Goal: Find specific page/section: Find specific page/section

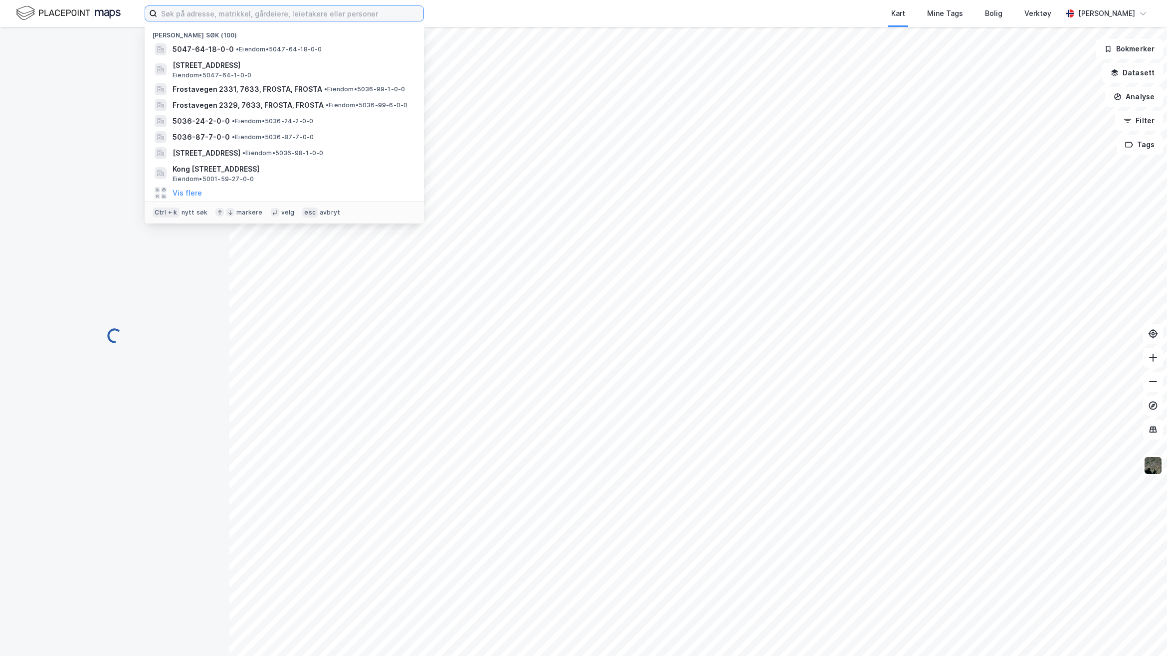
click at [282, 17] on input at bounding box center [290, 13] width 266 height 15
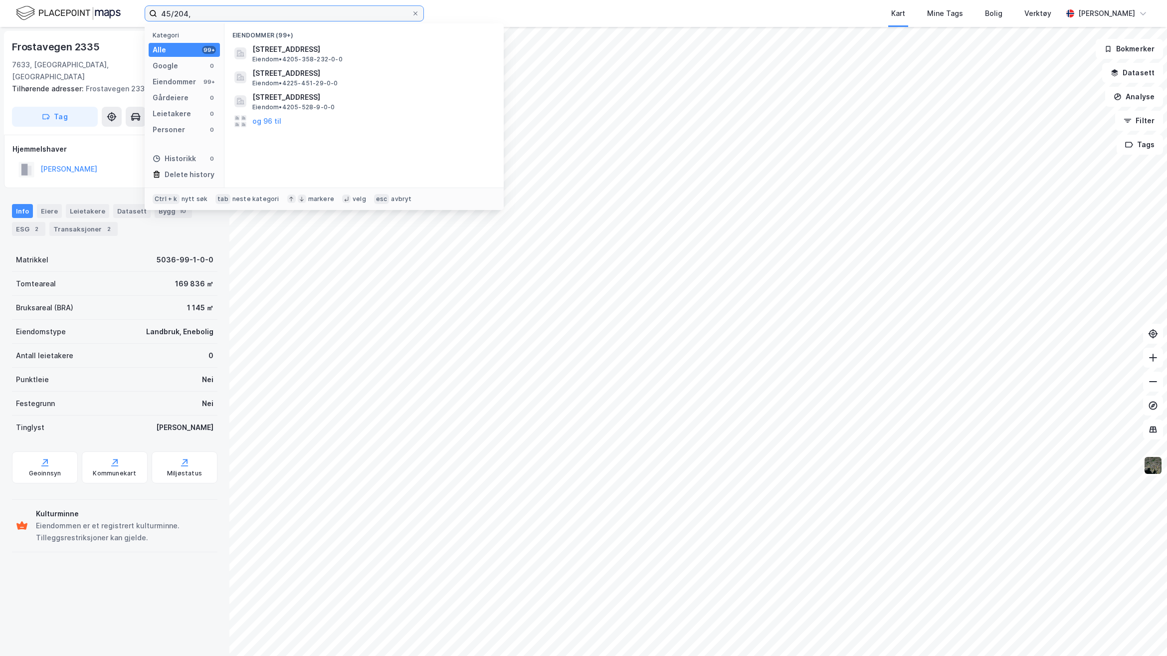
type input "45/204,"
